Goal: Information Seeking & Learning: Understand process/instructions

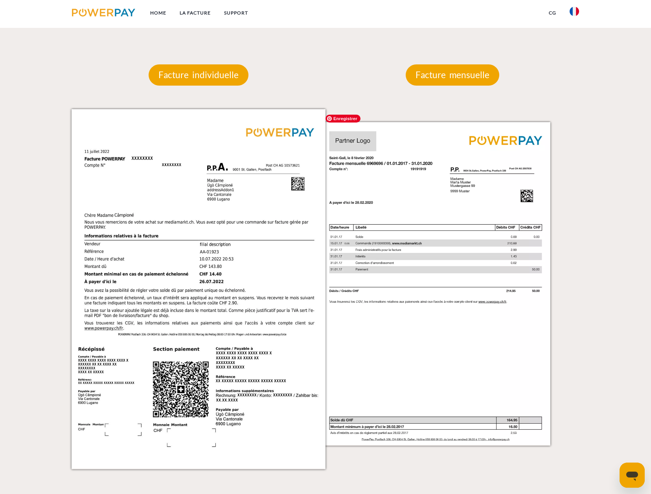
scroll to position [760, 0]
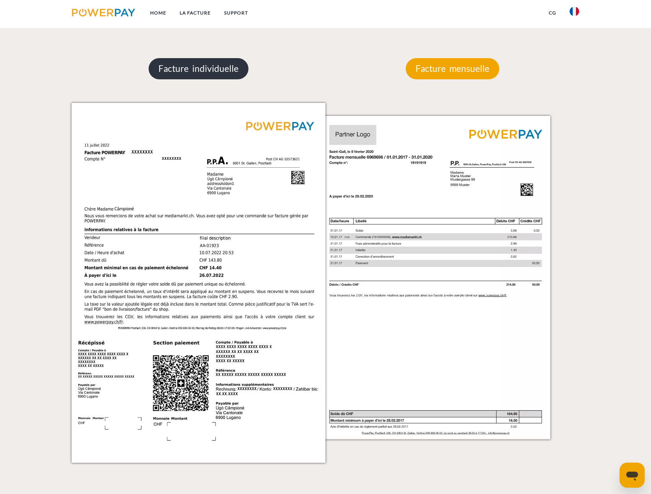
click at [232, 67] on p "Facture individuelle" at bounding box center [199, 68] width 100 height 21
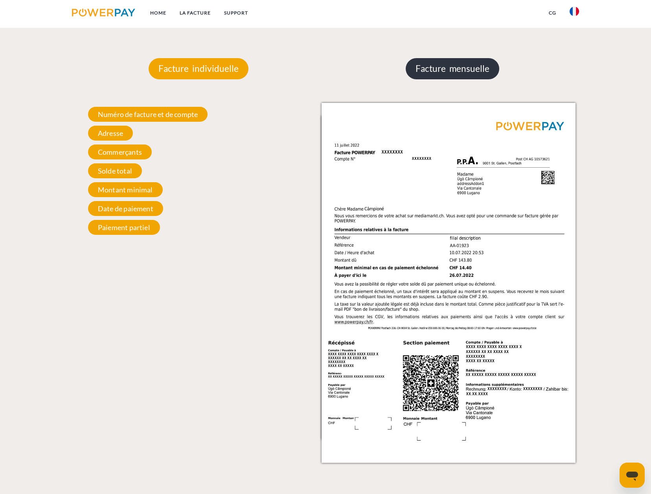
click at [410, 64] on p "Facture mensuelle" at bounding box center [453, 68] width 94 height 21
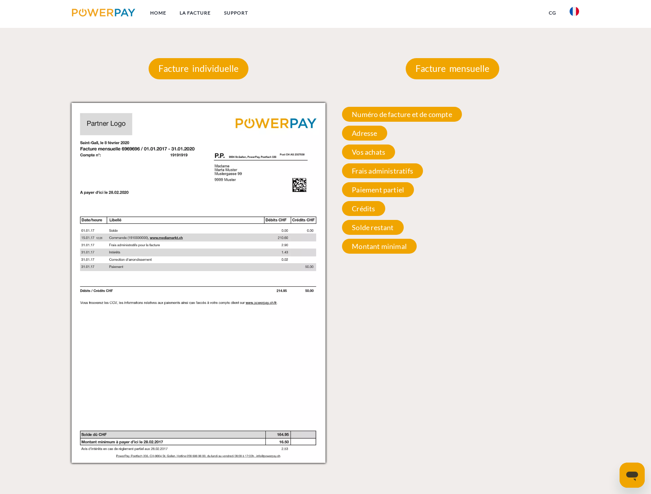
click at [381, 126] on div "Numéro de facture et de compte Numéro de facture et de compte. Lors d’une prise…" at bounding box center [452, 180] width 254 height 155
click at [381, 110] on span "Numéro de facture et de compte" at bounding box center [401, 114] width 119 height 15
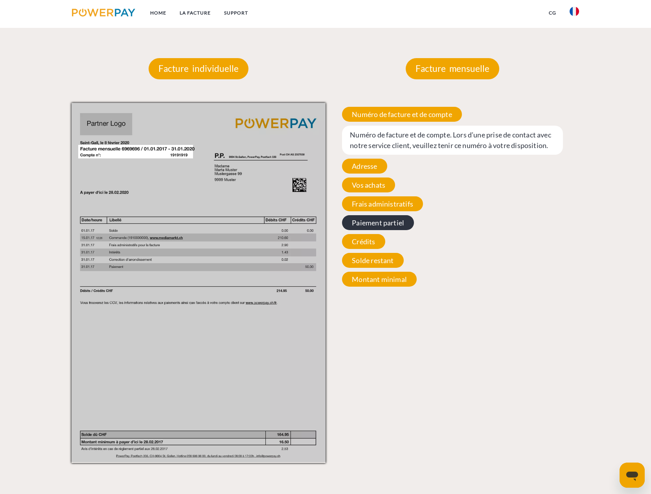
click at [376, 228] on span "Paiement partiel" at bounding box center [378, 222] width 72 height 15
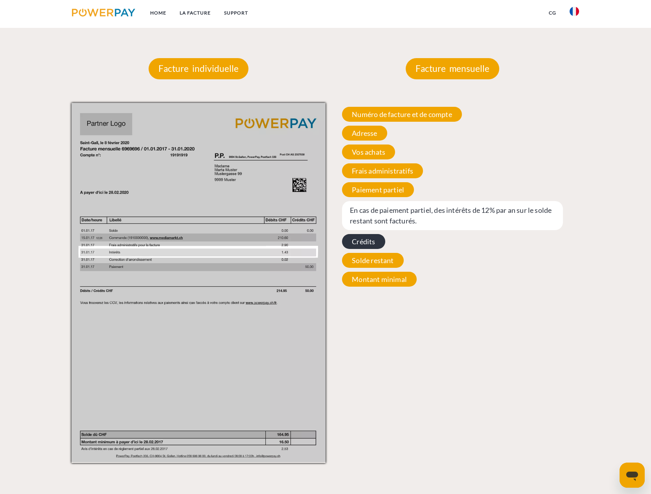
click at [373, 244] on span "Crédits" at bounding box center [363, 241] width 43 height 15
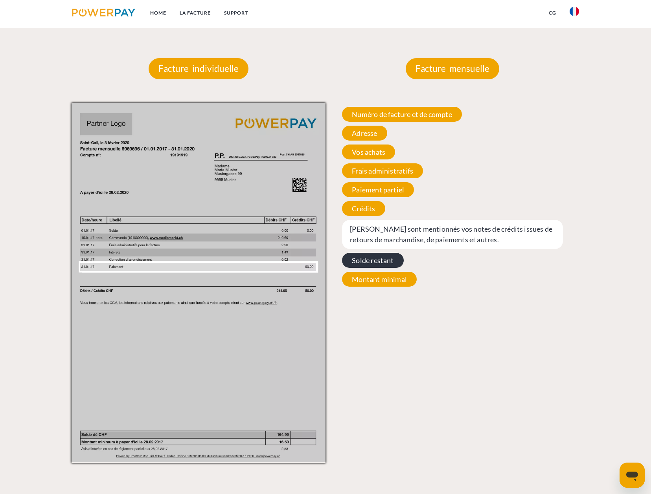
click at [372, 261] on span "Solde restant" at bounding box center [372, 260] width 61 height 15
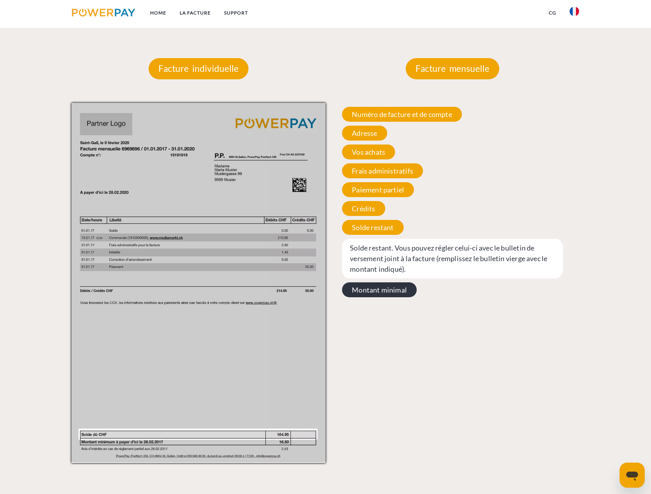
click at [375, 291] on span "Montant minimal" at bounding box center [379, 290] width 75 height 15
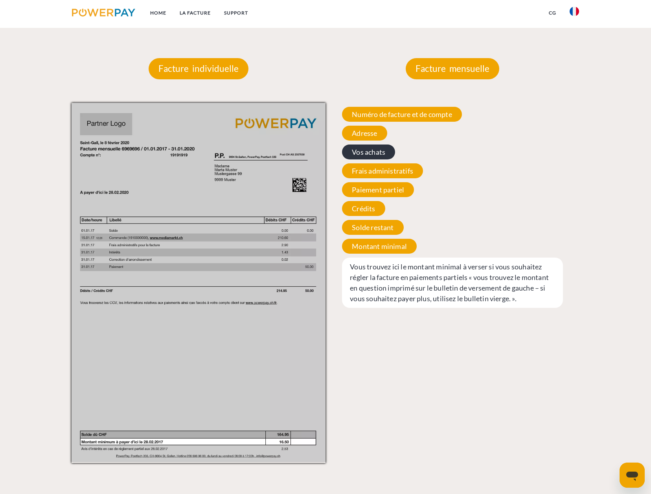
click at [373, 156] on span "Vos achats" at bounding box center [368, 152] width 53 height 15
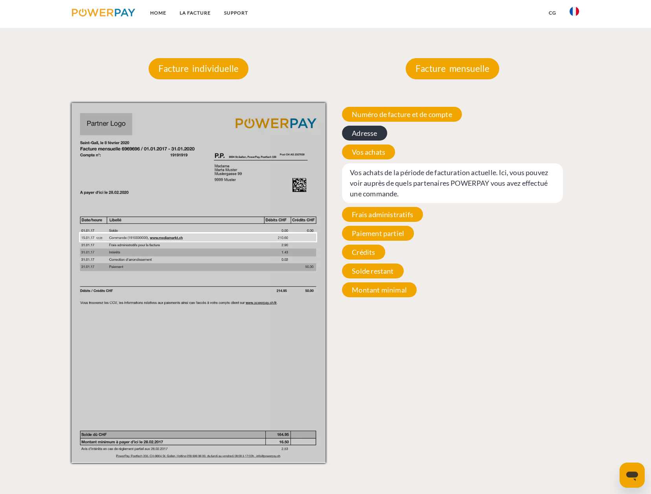
click at [371, 136] on span "Adresse" at bounding box center [364, 133] width 45 height 15
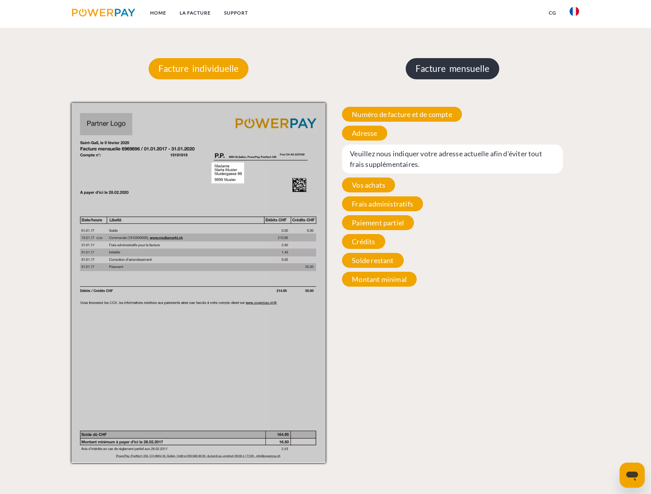
click at [430, 72] on p "Facture mensuelle" at bounding box center [453, 68] width 94 height 21
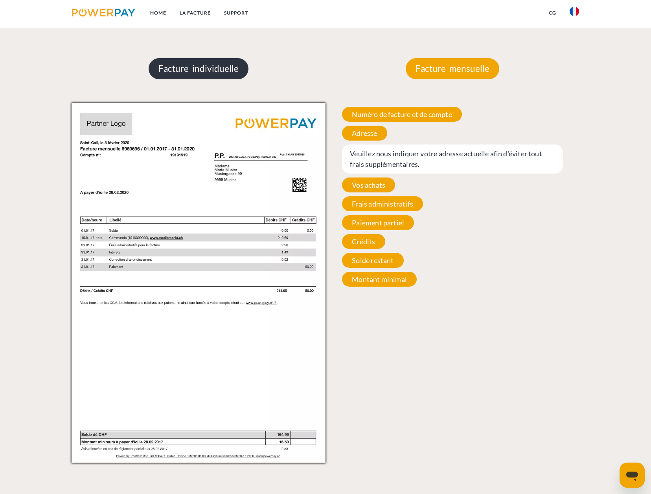
click at [206, 72] on p "Facture individuelle" at bounding box center [199, 68] width 100 height 21
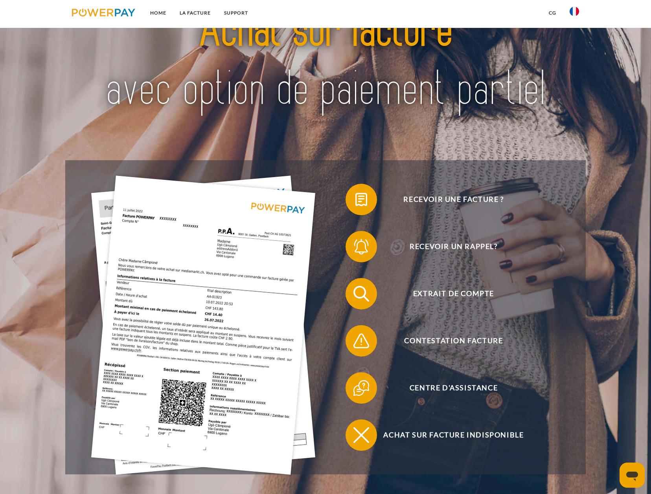
scroll to position [0, 0]
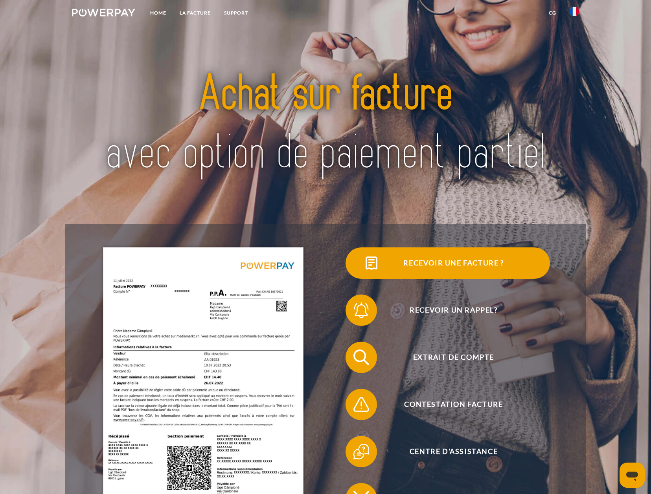
click at [474, 265] on span "Recevoir une facture ?" at bounding box center [453, 263] width 193 height 31
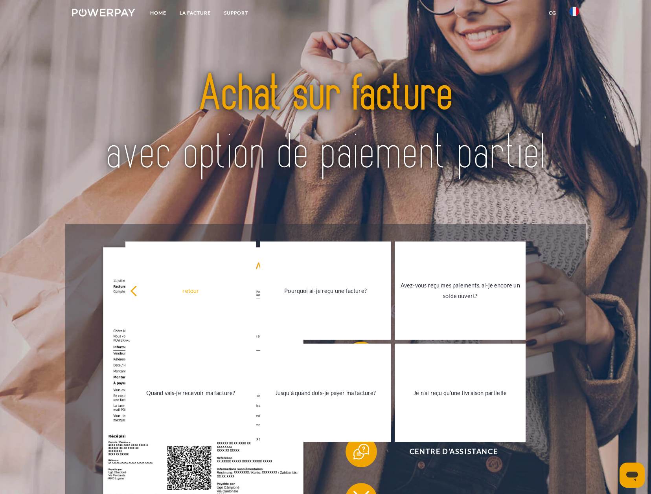
click at [204, 182] on img at bounding box center [326, 124] width 458 height 149
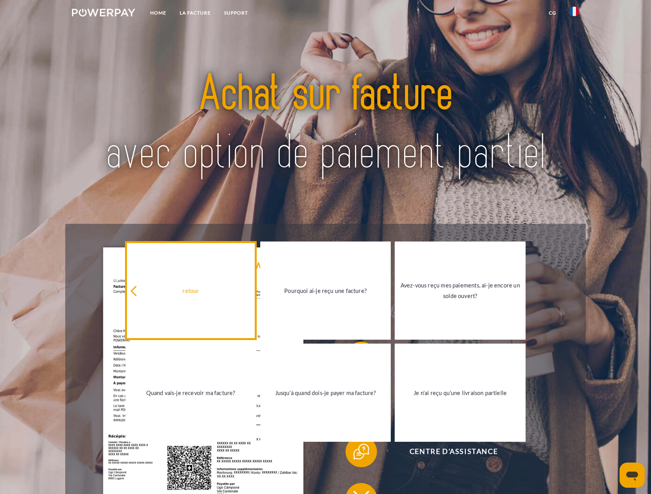
click at [141, 296] on div "retour" at bounding box center [190, 290] width 121 height 11
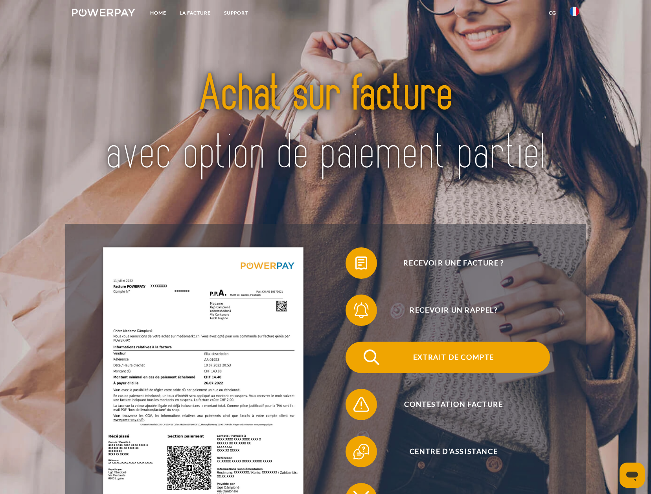
click at [482, 359] on span "Extrait de compte" at bounding box center [453, 357] width 193 height 31
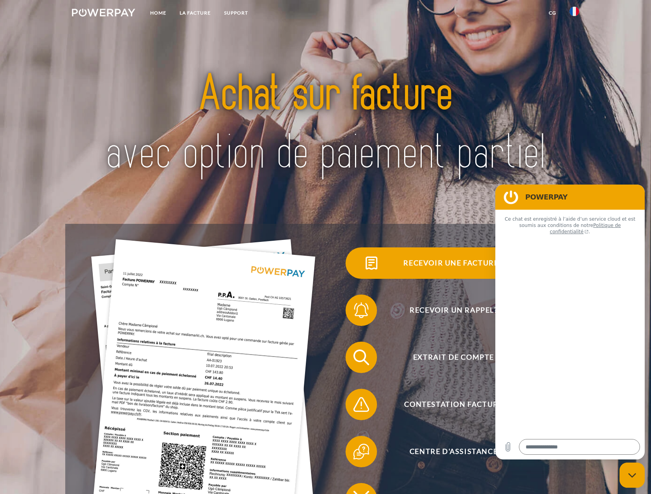
click at [448, 262] on span "Recevoir une facture ?" at bounding box center [453, 263] width 193 height 31
type textarea "*"
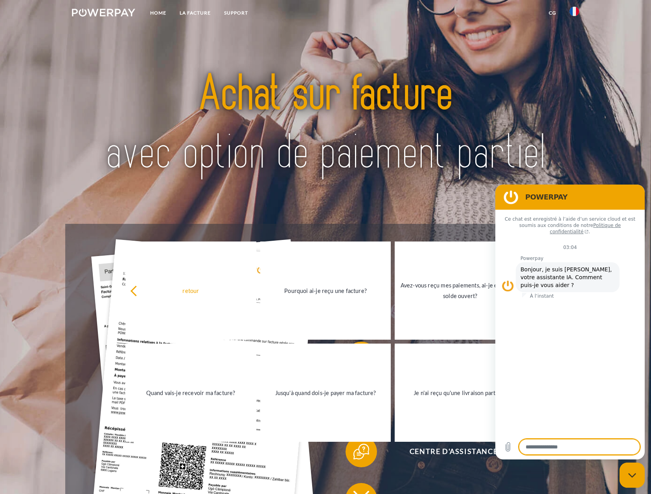
click at [537, 160] on img at bounding box center [326, 124] width 458 height 149
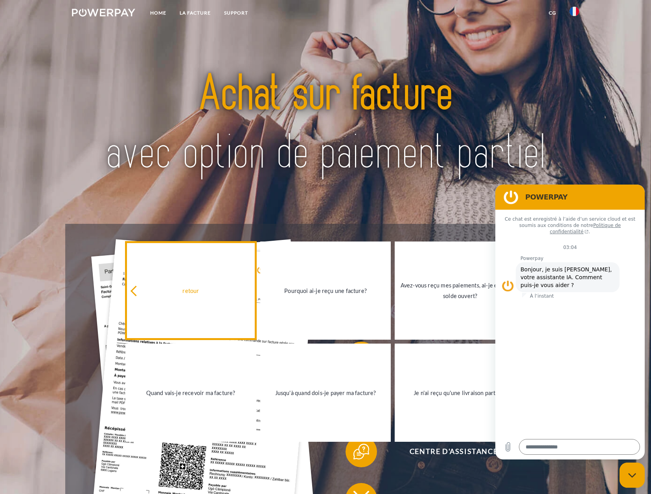
click at [149, 283] on link "retour" at bounding box center [190, 291] width 131 height 98
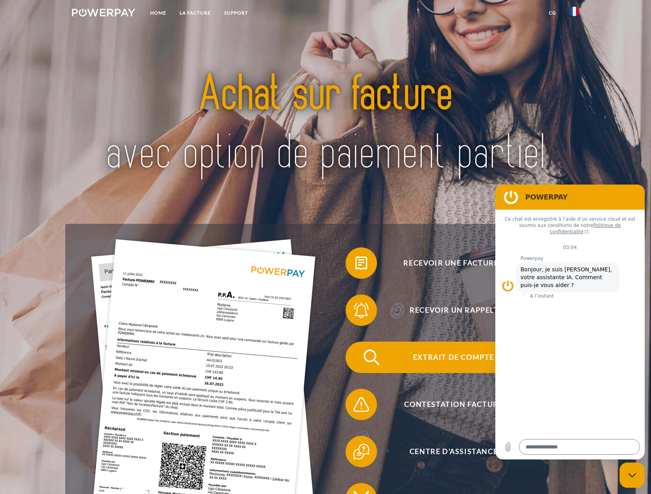
click at [444, 363] on span "Extrait de compte" at bounding box center [453, 357] width 193 height 31
